Goal: Information Seeking & Learning: Check status

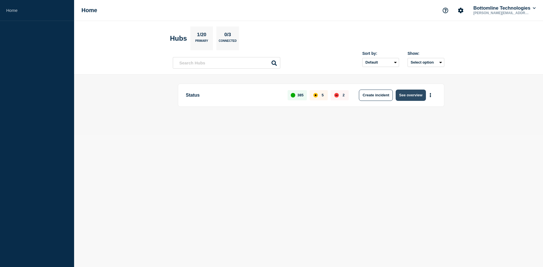
click at [420, 98] on button "See overview" at bounding box center [411, 95] width 30 height 11
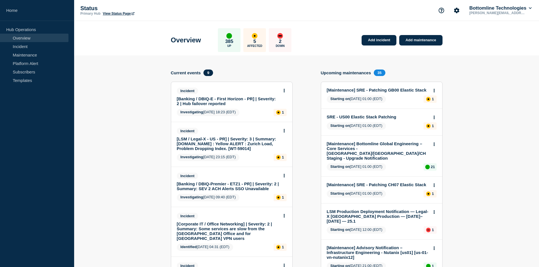
click at [213, 102] on link "[Banking / DBIQ-E - First Horizon - PR] | Severity: 2 | Hub failover reported" at bounding box center [228, 101] width 102 height 10
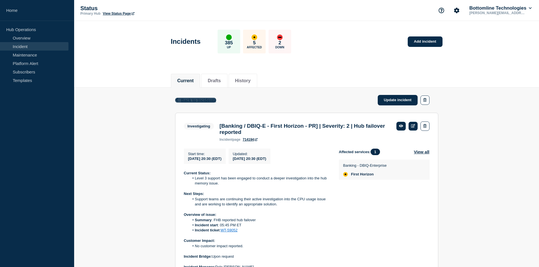
click at [178, 98] on icon "button" at bounding box center [177, 100] width 4 height 4
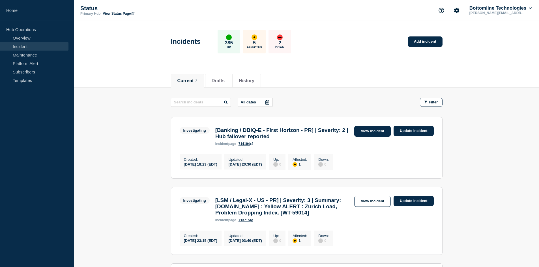
click at [374, 133] on link "View incident" at bounding box center [372, 131] width 36 height 11
